Goal: Task Accomplishment & Management: Complete application form

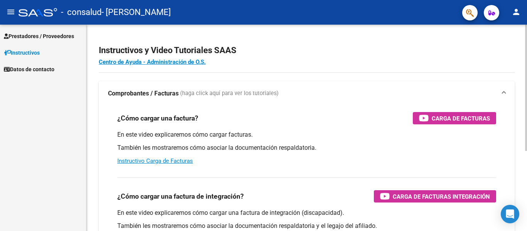
scroll to position [29, 0]
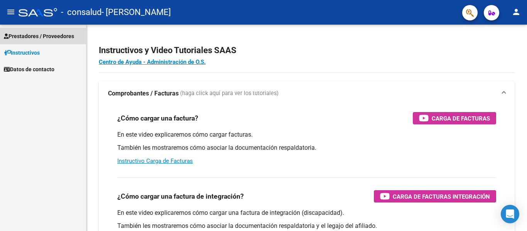
click at [58, 35] on span "Prestadores / Proveedores" at bounding box center [39, 36] width 70 height 8
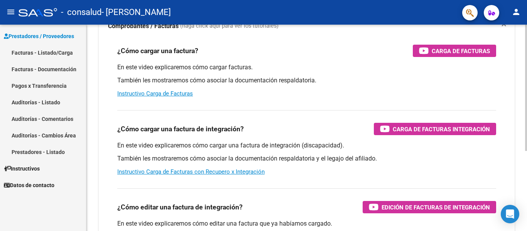
scroll to position [77, 0]
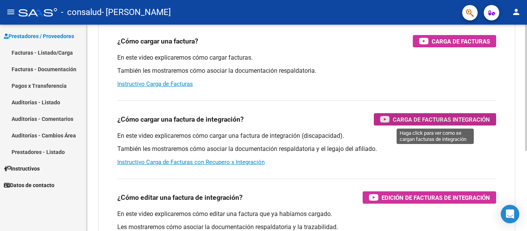
click at [426, 118] on span "Carga de Facturas Integración" at bounding box center [440, 120] width 97 height 10
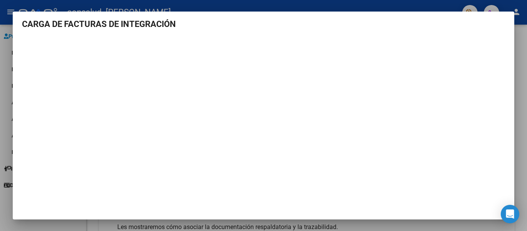
scroll to position [0, 0]
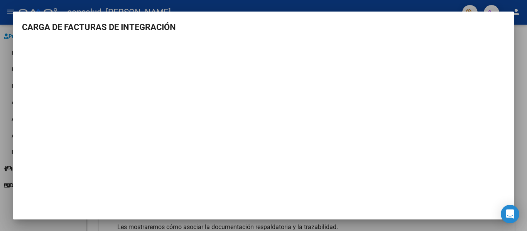
click at [507, 19] on mat-dialog-container "CARGA DE FACTURAS DE INTEGRACIÓN" at bounding box center [263, 116] width 501 height 208
click at [33, 15] on mat-dialog-container "CARGA DE FACTURAS DE INTEGRACIÓN" at bounding box center [263, 116] width 501 height 208
click at [456, 2] on div at bounding box center [263, 115] width 527 height 231
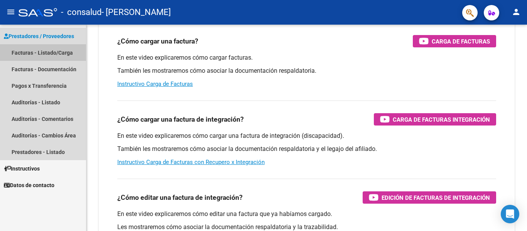
click at [32, 52] on link "Facturas - Listado/Carga" at bounding box center [43, 52] width 86 height 17
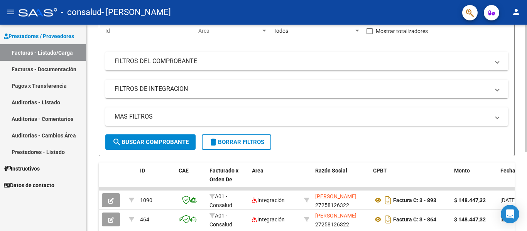
click at [180, 87] on mat-panel-title "FILTROS DE INTEGRACION" at bounding box center [302, 89] width 375 height 8
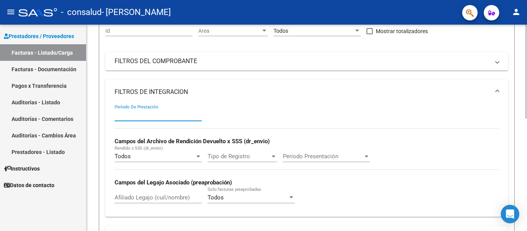
click at [141, 115] on input "Período De Prestación" at bounding box center [158, 115] width 87 height 7
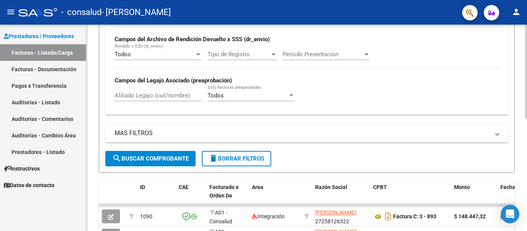
scroll to position [193, 0]
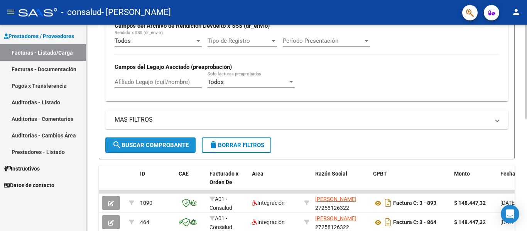
click at [160, 143] on span "search Buscar Comprobante" at bounding box center [150, 145] width 76 height 7
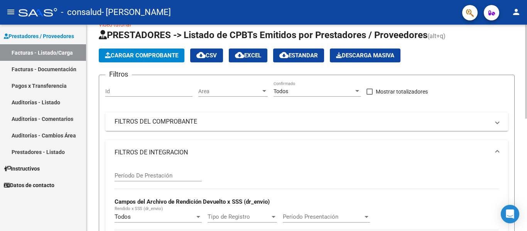
scroll to position [0, 0]
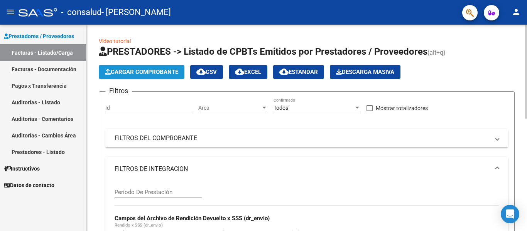
click at [157, 74] on span "Cargar Comprobante" at bounding box center [141, 72] width 73 height 7
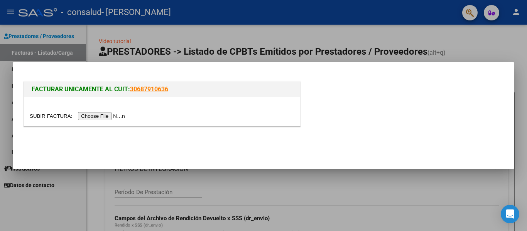
click at [101, 115] on input "file" at bounding box center [79, 116] width 98 height 8
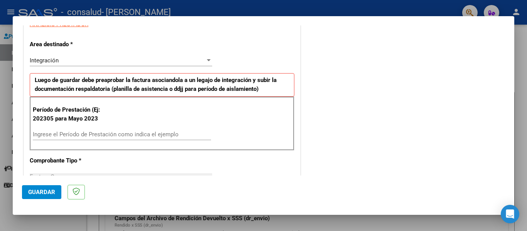
scroll to position [154, 0]
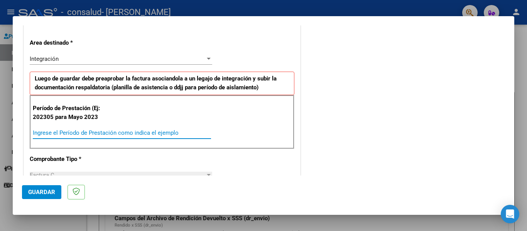
click at [66, 135] on input "Ingrese el Período de Prestación como indica el ejemplo" at bounding box center [122, 133] width 178 height 7
type input "202507"
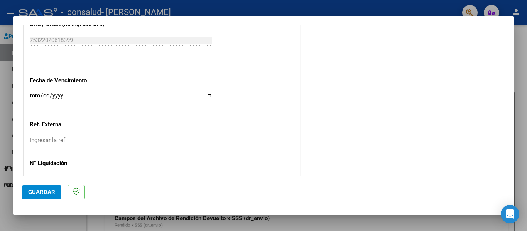
scroll to position [504, 0]
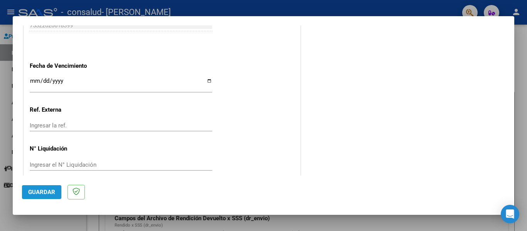
click at [42, 190] on span "Guardar" at bounding box center [41, 192] width 27 height 7
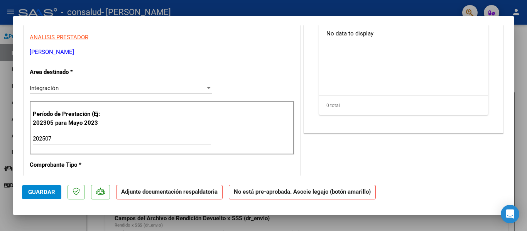
scroll to position [0, 0]
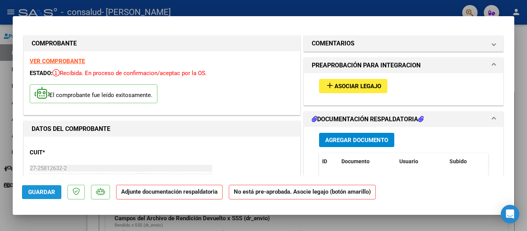
click at [33, 193] on span "Guardar" at bounding box center [41, 192] width 27 height 7
click at [348, 138] on span "Agregar Documento" at bounding box center [356, 140] width 63 height 7
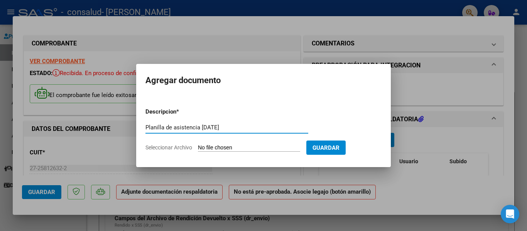
type input "Planilla de asistencia [DATE]"
click at [214, 148] on input "Seleccionar Archivo" at bounding box center [249, 148] width 102 height 7
type input "C:\fakepath\Asistencia [PERSON_NAME][DATE].pdf"
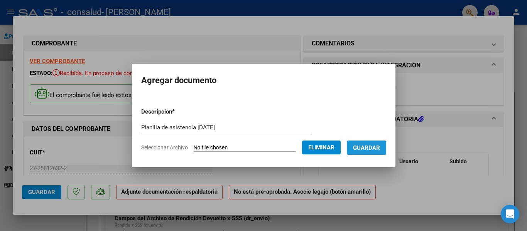
click at [361, 149] on span "Guardar" at bounding box center [366, 148] width 27 height 7
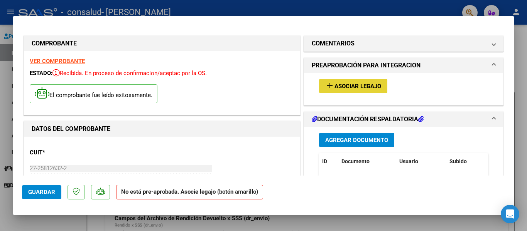
click at [351, 85] on span "Asociar Legajo" at bounding box center [357, 86] width 47 height 7
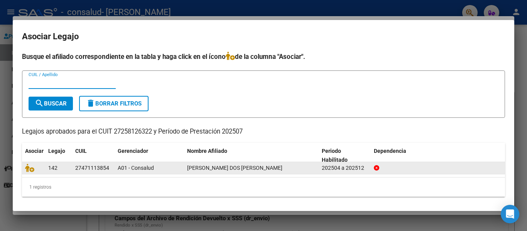
scroll to position [1, 0]
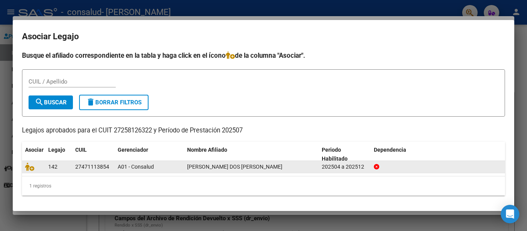
drag, startPoint x: 76, startPoint y: 167, endPoint x: 108, endPoint y: 167, distance: 31.6
type textarea "27471113854"
click at [108, 167] on div "27471113854" at bounding box center [92, 167] width 34 height 9
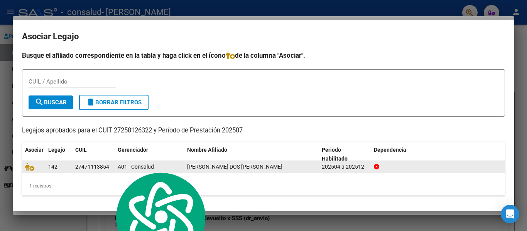
click at [108, 167] on div "27471113854" at bounding box center [92, 167] width 34 height 9
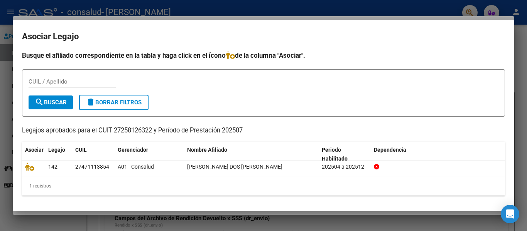
click at [170, 88] on div "CUIL / Apellido" at bounding box center [264, 85] width 470 height 19
click at [462, 41] on h2 "Asociar Legajo" at bounding box center [263, 36] width 483 height 15
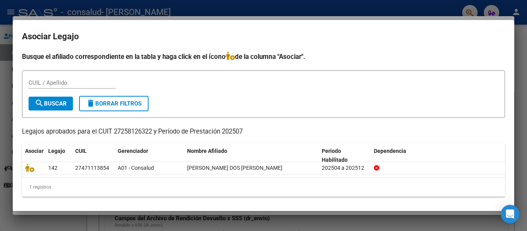
click at [59, 29] on mat-dialog-container "Asociar Legajo Busque el afiliado correspondiente en la tabla y haga click en e…" at bounding box center [263, 115] width 501 height 191
click at [0, 92] on div at bounding box center [263, 115] width 527 height 231
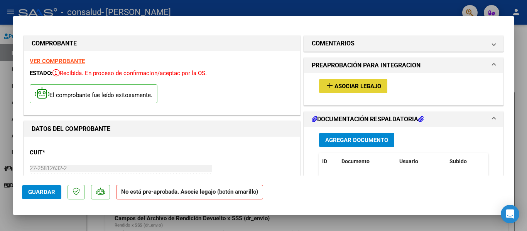
click at [349, 86] on span "Asociar Legajo" at bounding box center [357, 86] width 47 height 7
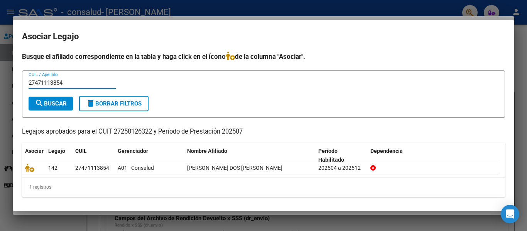
type input "27471113854"
click at [47, 103] on span "search Buscar" at bounding box center [51, 103] width 32 height 7
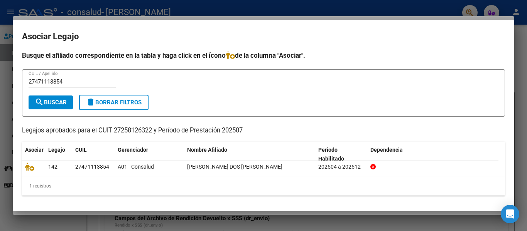
click at [500, 24] on mat-dialog-container "Asociar Legajo Busque el afiliado correspondiente en la tabla y haga click en e…" at bounding box center [263, 115] width 501 height 191
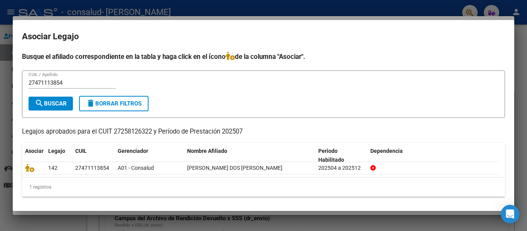
click at [43, 190] on div "1 registros" at bounding box center [263, 187] width 483 height 19
click at [434, 225] on div at bounding box center [263, 115] width 527 height 231
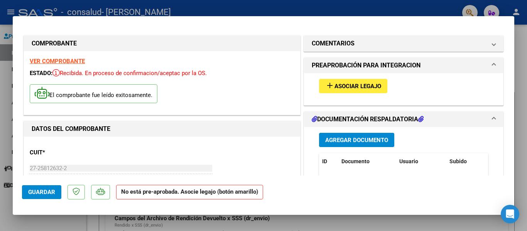
click at [44, 191] on span "Guardar" at bounding box center [41, 192] width 27 height 7
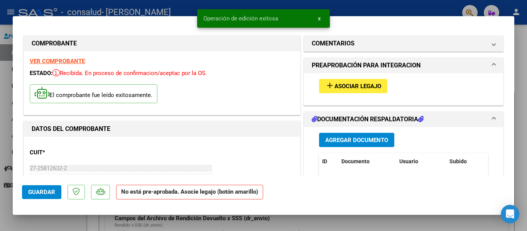
click at [504, 28] on mat-dialog-content "COMPROBANTE VER COMPROBANTE ESTADO: Recibida. En proceso de confirmacion/acepta…" at bounding box center [263, 100] width 501 height 150
click at [523, 63] on div at bounding box center [263, 115] width 527 height 231
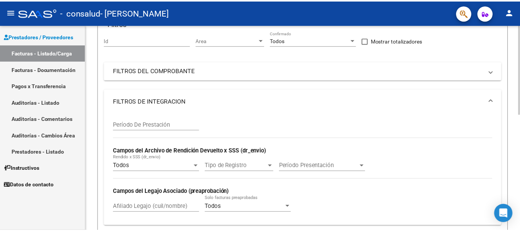
scroll to position [35, 0]
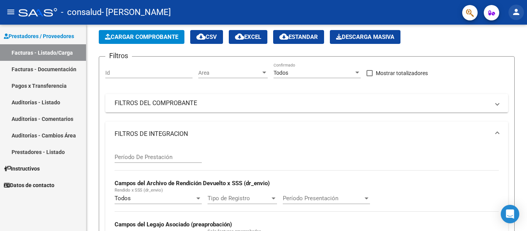
click at [515, 11] on mat-icon "person" at bounding box center [515, 11] width 9 height 9
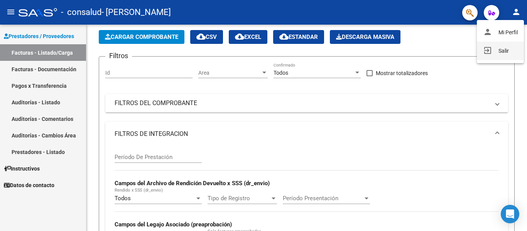
click at [497, 54] on button "exit_to_app Salir" at bounding box center [500, 51] width 47 height 19
